Goal: Task Accomplishment & Management: Complete application form

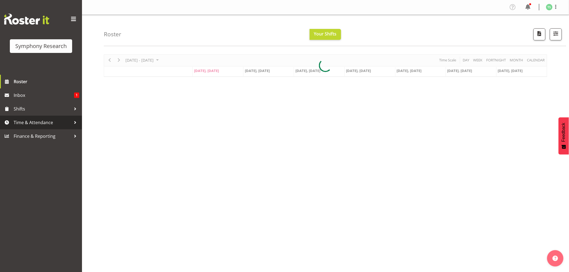
click at [29, 125] on span "Time & Attendance" at bounding box center [42, 123] width 57 height 8
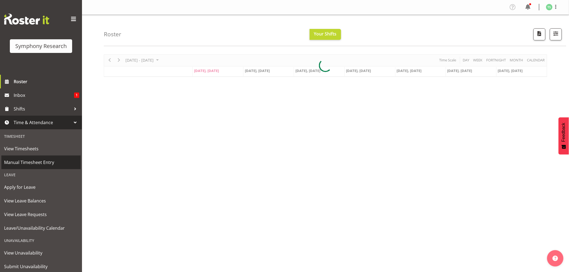
click at [27, 162] on span "Manual Timesheet Entry" at bounding box center [41, 162] width 74 height 8
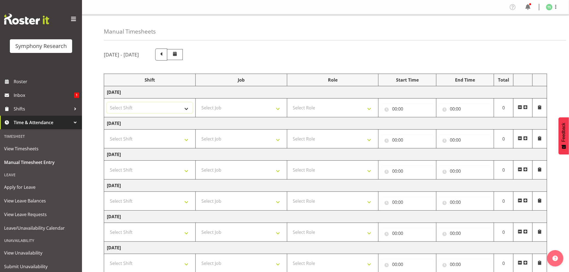
drag, startPoint x: 189, startPoint y: 111, endPoint x: 188, endPoint y: 108, distance: 3.0
click at [189, 110] on select "Select Shift !!Weekend Residential (Roster IT Shift Label) *Business 9/10am ~ 4…" at bounding box center [150, 107] width 86 height 11
select select "56692"
click at [107, 103] on select "Select Shift !!Weekend Residential (Roster IT Shift Label) *Business 9/10am ~ 4…" at bounding box center [150, 107] width 86 height 11
click at [280, 113] on select "Select Job 550060 IF Admin 553492 World Poll Aus Wave 2 Main 2025 553493 World …" at bounding box center [241, 107] width 86 height 11
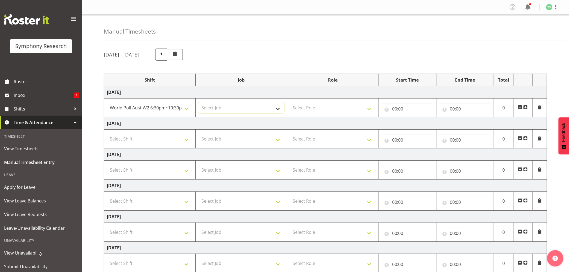
select select "10499"
click at [198, 103] on select "Select Job 550060 IF Admin 553492 World Poll Aus Wave 2 Main 2025 553493 World …" at bounding box center [241, 107] width 86 height 11
click at [370, 111] on select "Select Role Briefing Interviewing" at bounding box center [333, 107] width 86 height 11
click at [290, 103] on select "Select Role Briefing Interviewing" at bounding box center [333, 107] width 86 height 11
click at [370, 111] on select "Briefing Interviewing" at bounding box center [333, 107] width 86 height 11
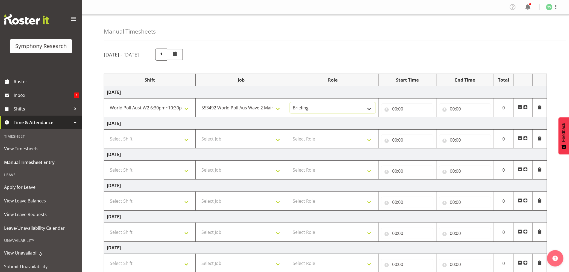
select select "47"
click at [290, 103] on select "Briefing Interviewing" at bounding box center [333, 107] width 86 height 11
click at [393, 110] on input "00:00" at bounding box center [407, 109] width 52 height 11
click at [418, 124] on select "00 01 02 03 04 05 06 07 08 09 10 11 12 13 14 15 16 17 18 19 20 21 22 23" at bounding box center [418, 123] width 12 height 11
select select "19"
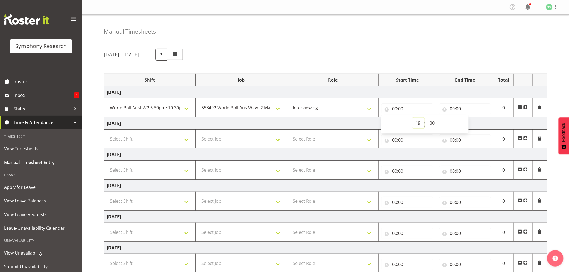
click at [412, 118] on select "00 01 02 03 04 05 06 07 08 09 10 11 12 13 14 15 16 17 18 19 20 21 22 23" at bounding box center [418, 123] width 12 height 11
type input "19:00"
click at [400, 110] on input "19:00" at bounding box center [407, 109] width 52 height 11
click at [432, 125] on select "00 01 02 03 04 05 06 07 08 09 10 11 12 13 14 15 16 17 18 19 20 21 22 23 24 25 2…" at bounding box center [432, 123] width 12 height 11
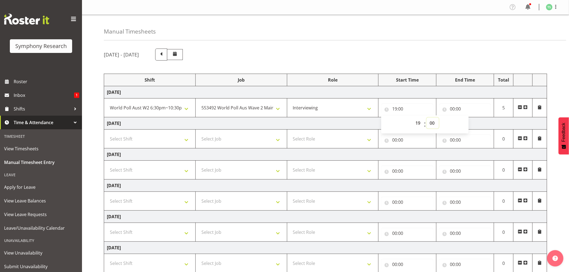
select select "10"
click at [426, 118] on select "00 01 02 03 04 05 06 07 08 09 10 11 12 13 14 15 16 17 18 19 20 21 22 23 24 25 2…" at bounding box center [432, 123] width 12 height 11
type input "19:10"
click at [454, 107] on input "00:00" at bounding box center [465, 109] width 52 height 11
click at [475, 125] on select "00 01 02 03 04 05 06 07 08 09 10 11 12 13 14 15 16 17 18 19 20 21 22 23" at bounding box center [476, 123] width 12 height 11
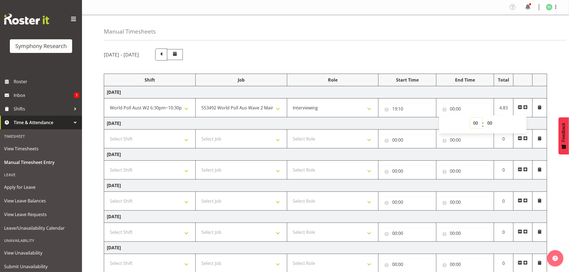
select select "10"
click at [470, 118] on select "00 01 02 03 04 05 06 07 08 09 10 11 12 13 14 15 16 17 18 19 20 21 22 23" at bounding box center [476, 123] width 12 height 11
type input "10:00"
click at [454, 111] on input "10:00" at bounding box center [465, 109] width 52 height 11
click at [452, 107] on input "10:00" at bounding box center [465, 109] width 52 height 11
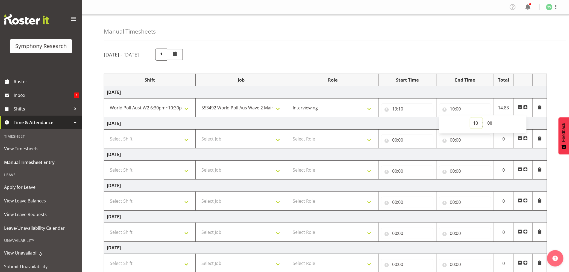
click at [475, 125] on select "00 01 02 03 04 05 06 07 08 09 10 11 12 13 14 15 16 17 18 19 20 21 22 23" at bounding box center [476, 123] width 12 height 11
select select "22"
click at [470, 118] on select "00 01 02 03 04 05 06 07 08 09 10 11 12 13 14 15 16 17 18 19 20 21 22 23" at bounding box center [476, 123] width 12 height 11
type input "22:00"
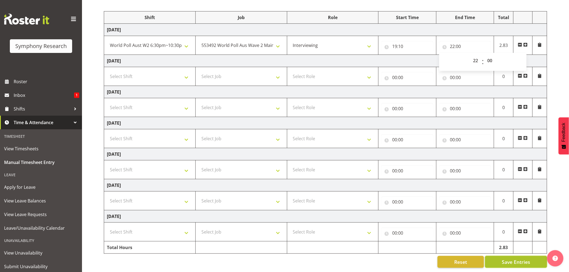
click at [515, 259] on span "Save Entries" at bounding box center [516, 262] width 28 height 7
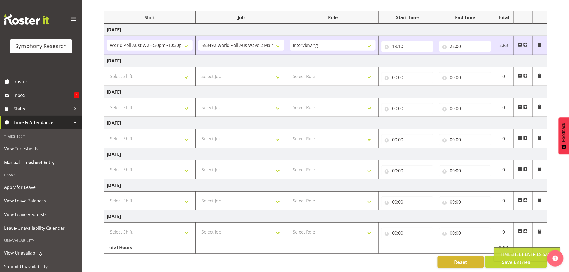
click at [515, 256] on div "Timesheet Entries Save" at bounding box center [527, 254] width 52 height 7
click at [505, 256] on button "Save Entries" at bounding box center [516, 262] width 62 height 12
click at [505, 254] on div "Timesheet Entries Save" at bounding box center [527, 254] width 52 height 7
click at [505, 259] on span "Save Entries" at bounding box center [516, 262] width 28 height 7
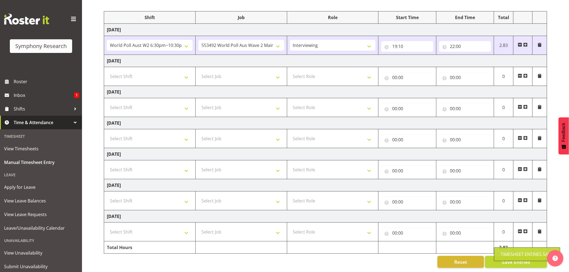
click at [504, 250] on div "Timesheet Entries Save" at bounding box center [527, 255] width 66 height 14
click at [505, 252] on div "Timesheet Entries Save" at bounding box center [527, 254] width 52 height 7
click at [505, 256] on button "Save Entries" at bounding box center [516, 262] width 62 height 12
click at [396, 258] on div "Reset Save Entries" at bounding box center [325, 262] width 443 height 12
click at [508, 259] on span "Save Entries" at bounding box center [516, 262] width 28 height 7
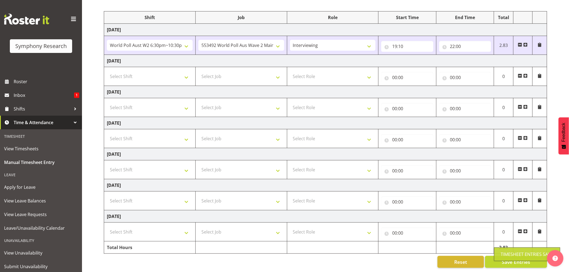
click at [499, 254] on div "Timesheet Entries Save" at bounding box center [527, 255] width 66 height 14
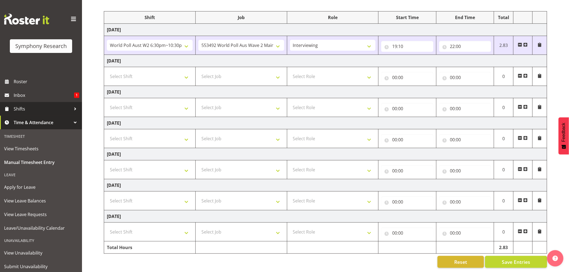
click at [18, 109] on span "Shifts" at bounding box center [42, 109] width 57 height 8
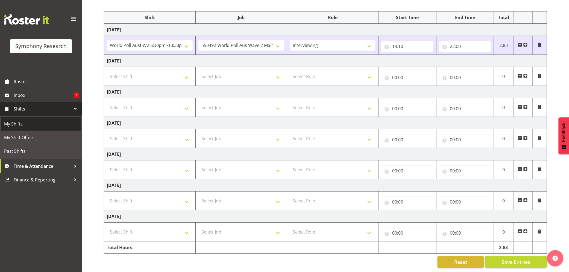
click at [19, 123] on span "My Shifts" at bounding box center [41, 124] width 74 height 8
